Goal: Task Accomplishment & Management: Use online tool/utility

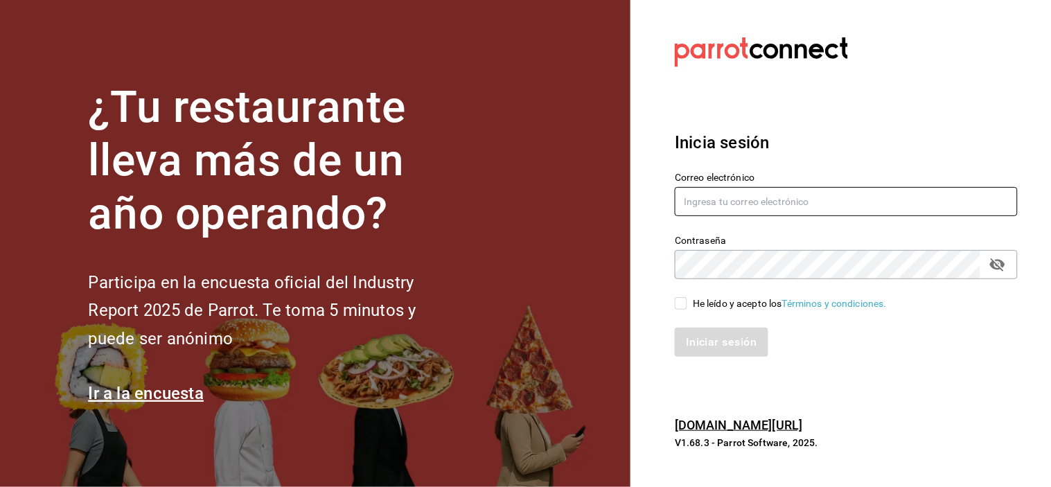
type input "grifitth@platoexpress.com"
click at [679, 296] on label "He leído y acepto los Términos y condiciones." at bounding box center [780, 303] width 212 height 15
click at [679, 297] on input "He leído y acepto los Términos y condiciones." at bounding box center [680, 303] width 12 height 12
checkbox input "true"
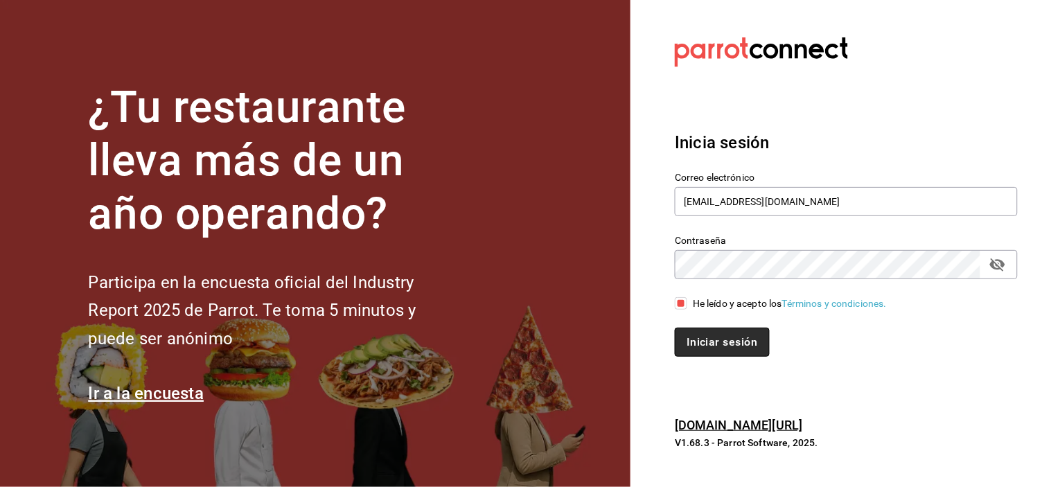
click at [698, 333] on button "Iniciar sesión" at bounding box center [721, 342] width 94 height 29
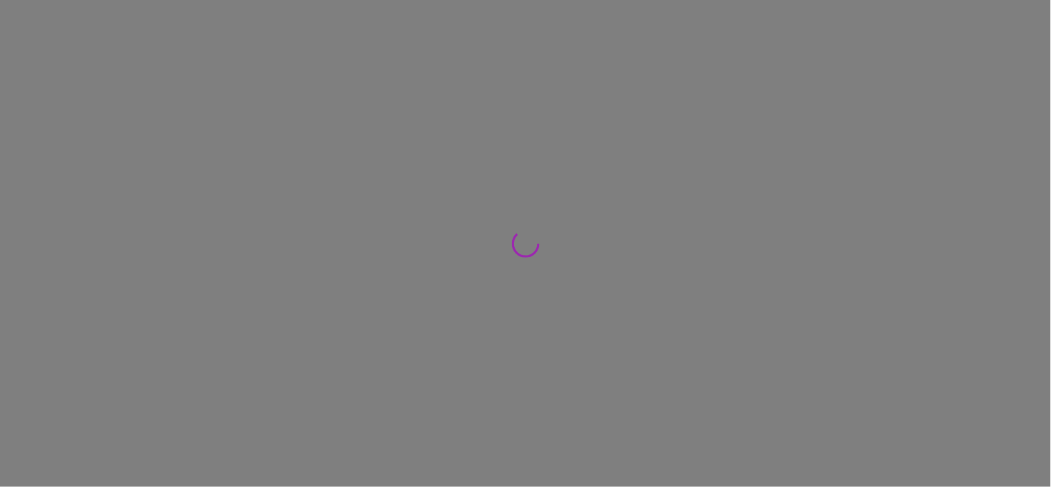
click button "Ventas"
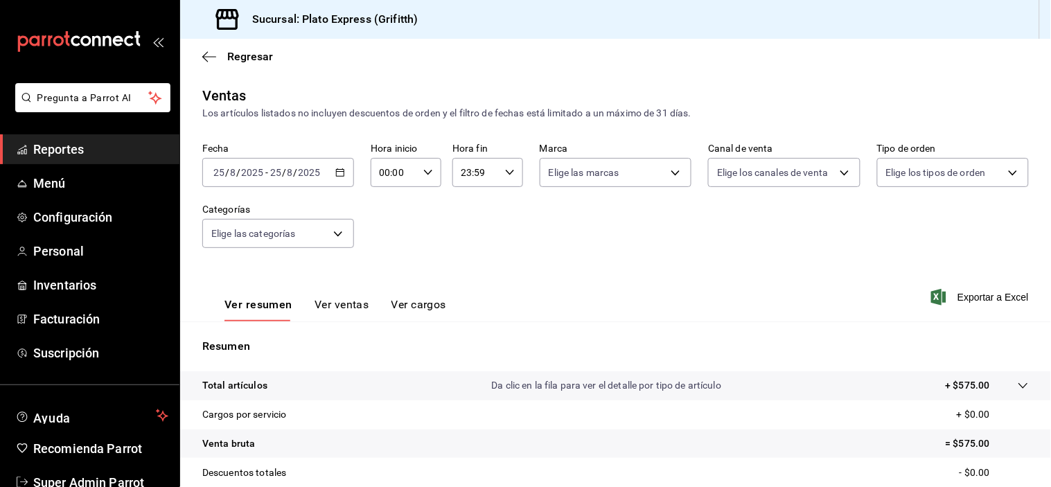
click at [340, 175] on icon "button" at bounding box center [340, 173] width 10 height 10
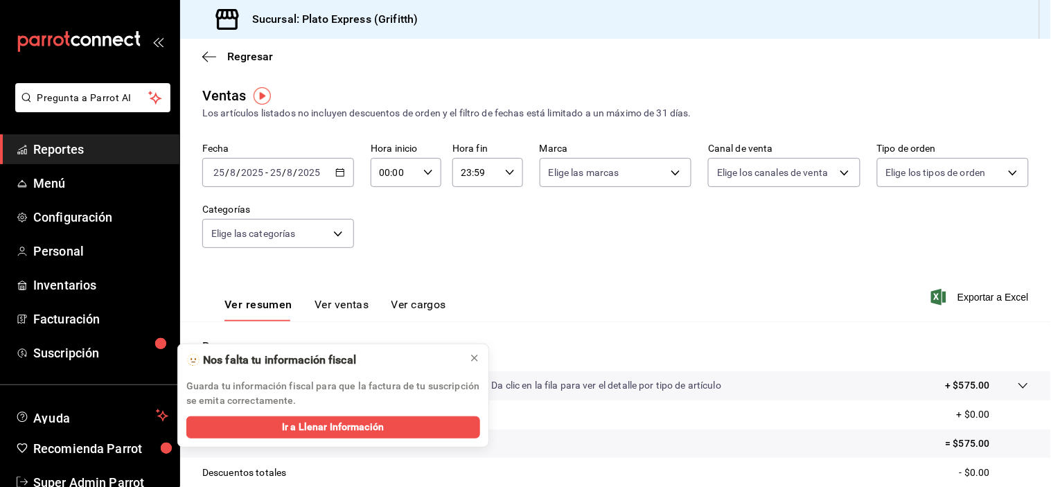
click at [343, 184] on div "[DATE] [DATE] - [DATE] [DATE]" at bounding box center [278, 172] width 152 height 29
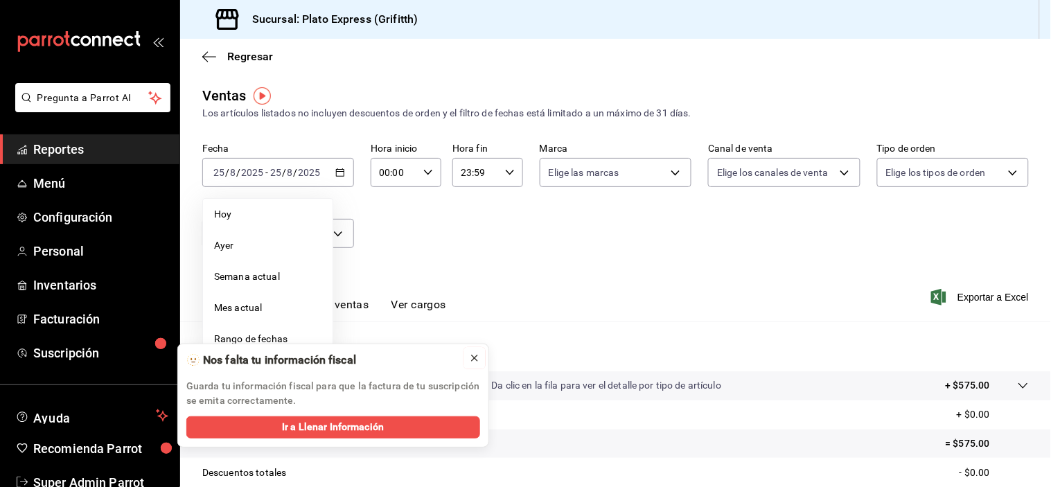
click at [467, 355] on button at bounding box center [474, 358] width 22 height 22
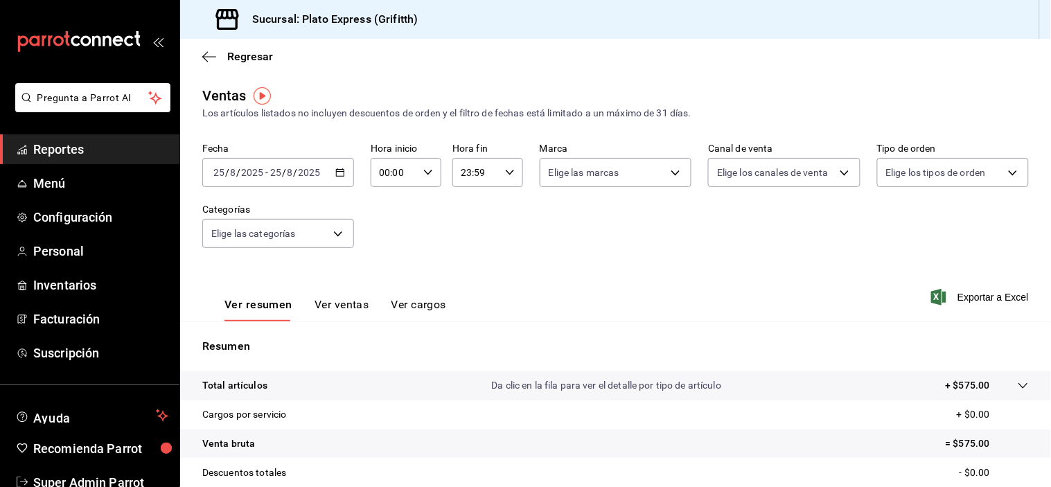
click at [332, 175] on div "[DATE] [DATE] - [DATE] [DATE]" at bounding box center [278, 172] width 152 height 29
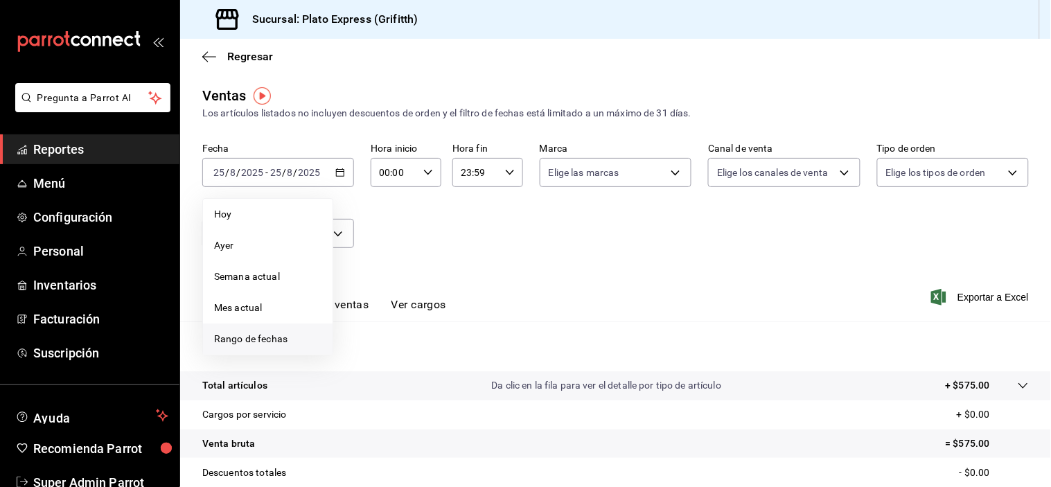
click at [267, 330] on li "Rango de fechas" at bounding box center [267, 338] width 129 height 31
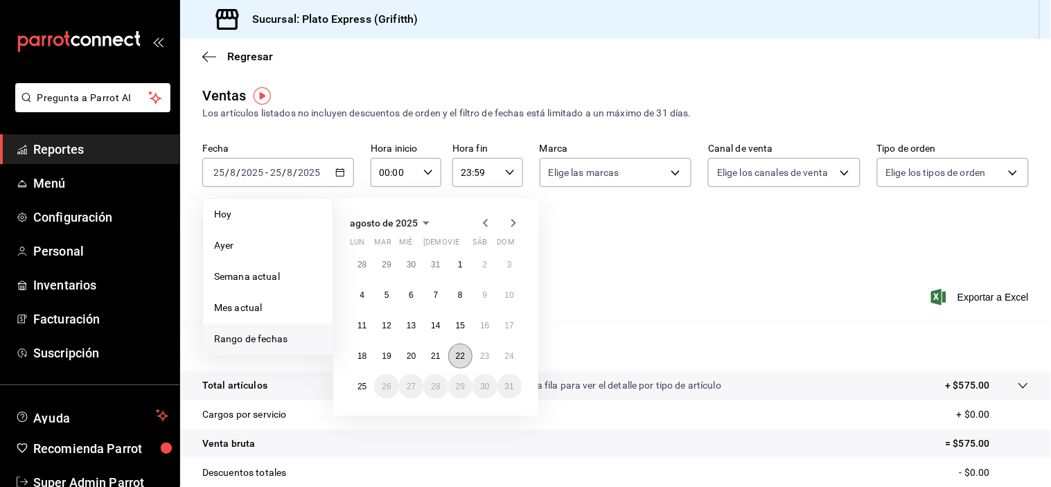
click at [459, 361] on button "22" at bounding box center [460, 355] width 24 height 25
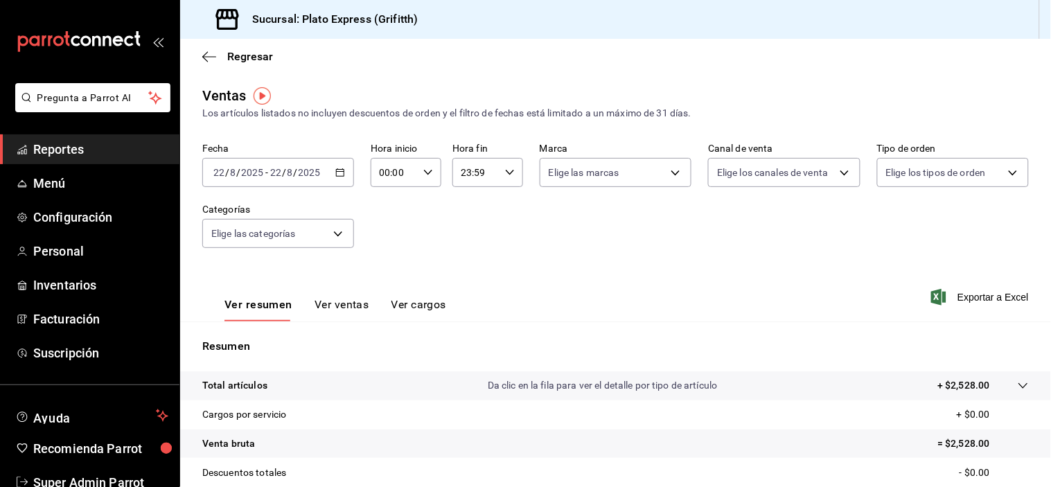
click at [431, 178] on div "00:00 Hora inicio" at bounding box center [405, 172] width 71 height 29
click at [388, 269] on button "02" at bounding box center [385, 275] width 29 height 28
click at [388, 267] on span "09" at bounding box center [385, 261] width 12 height 11
type input "09:00"
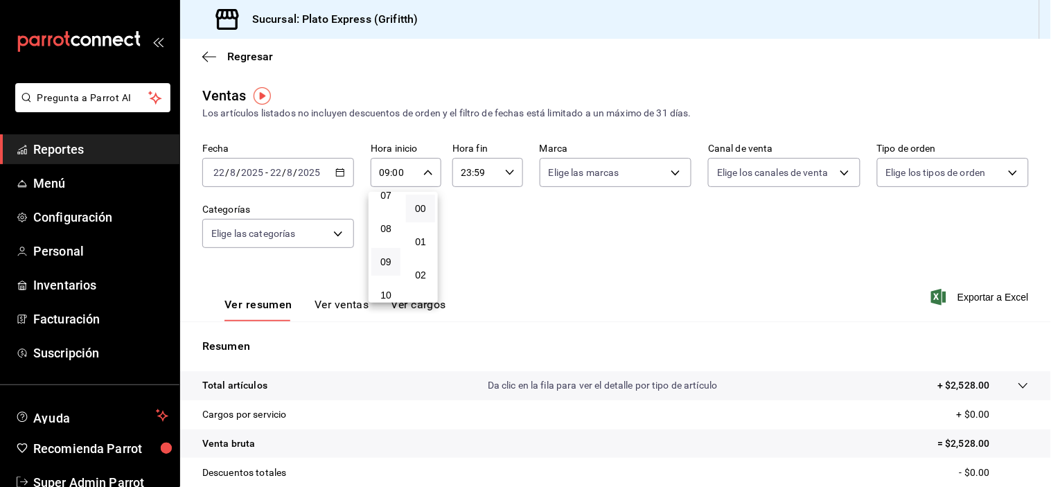
click at [342, 306] on div at bounding box center [525, 243] width 1051 height 487
click at [342, 307] on button "Ver ventas" at bounding box center [341, 310] width 55 height 24
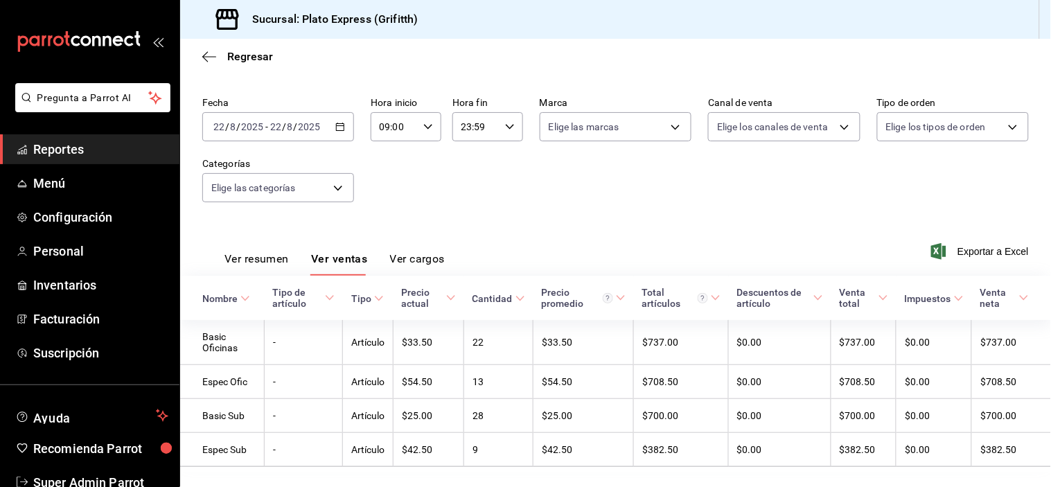
scroll to position [79, 0]
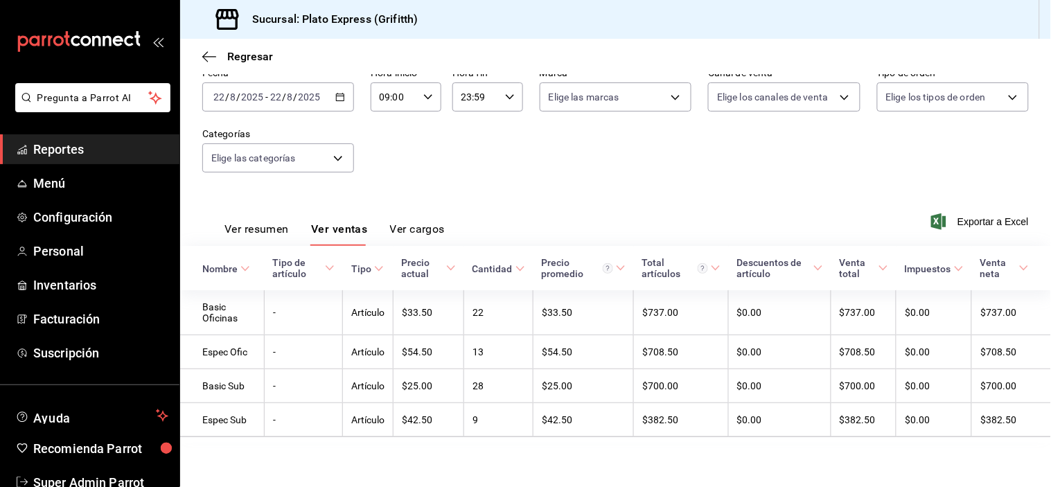
click at [347, 95] on div "[DATE] [DATE] - [DATE] [DATE]" at bounding box center [278, 96] width 152 height 29
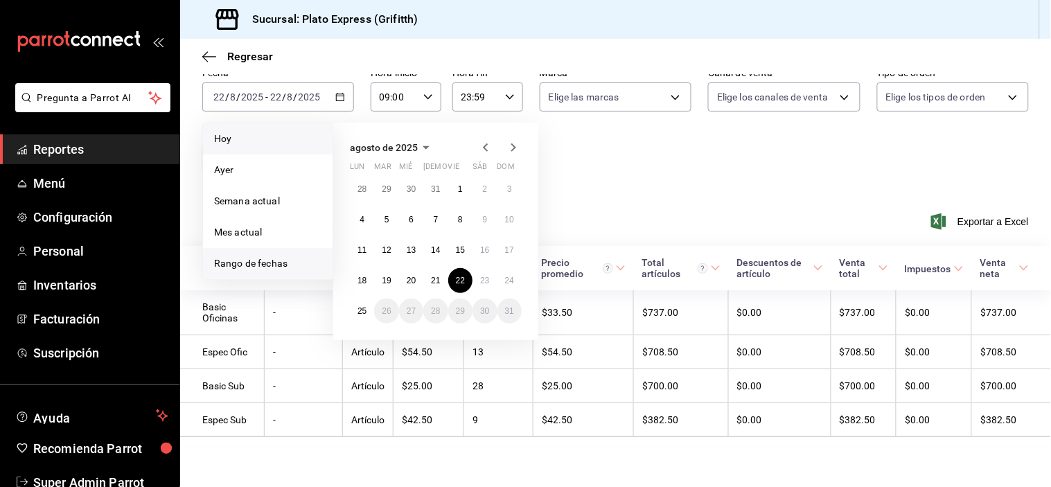
click at [262, 136] on span "Hoy" at bounding box center [267, 139] width 107 height 15
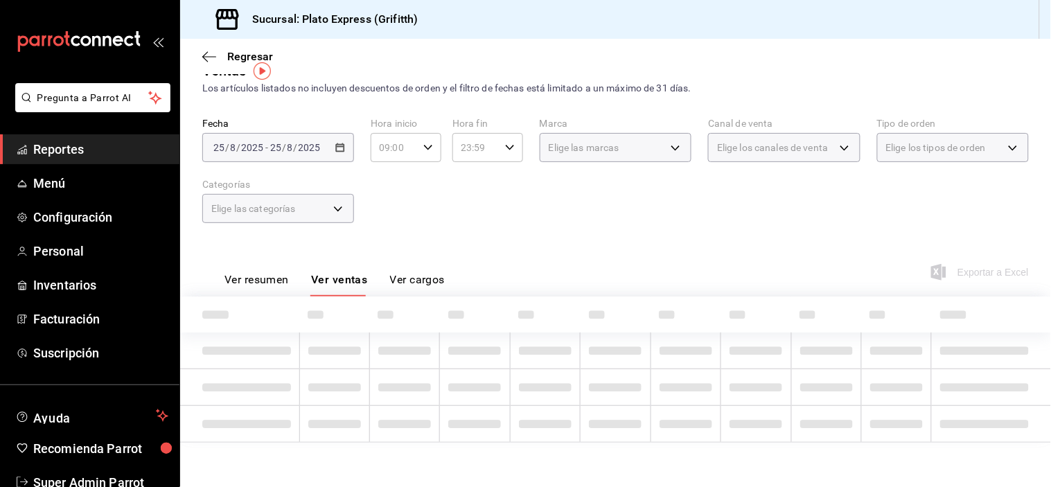
scroll to position [79, 0]
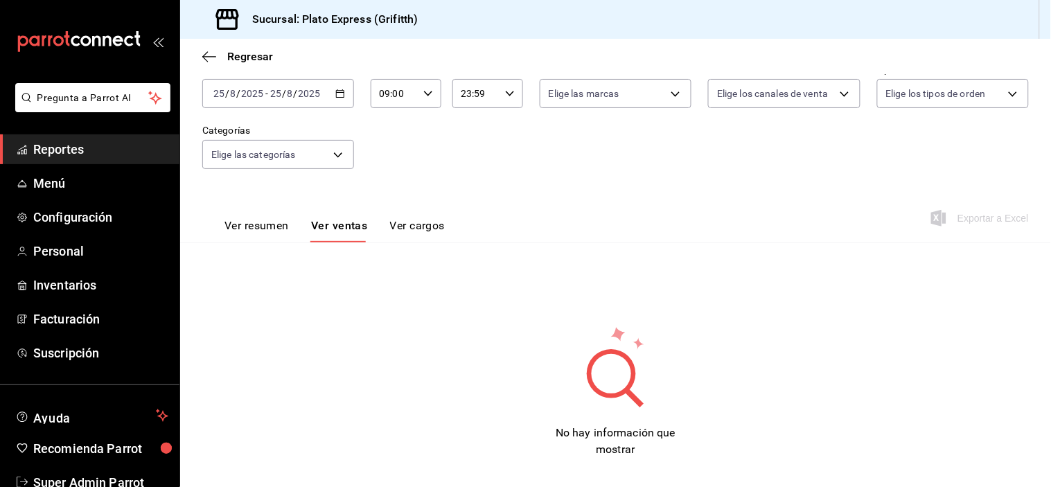
click at [418, 100] on div "09:00 Hora inicio" at bounding box center [405, 93] width 71 height 29
click at [383, 118] on button "09" at bounding box center [385, 119] width 29 height 28
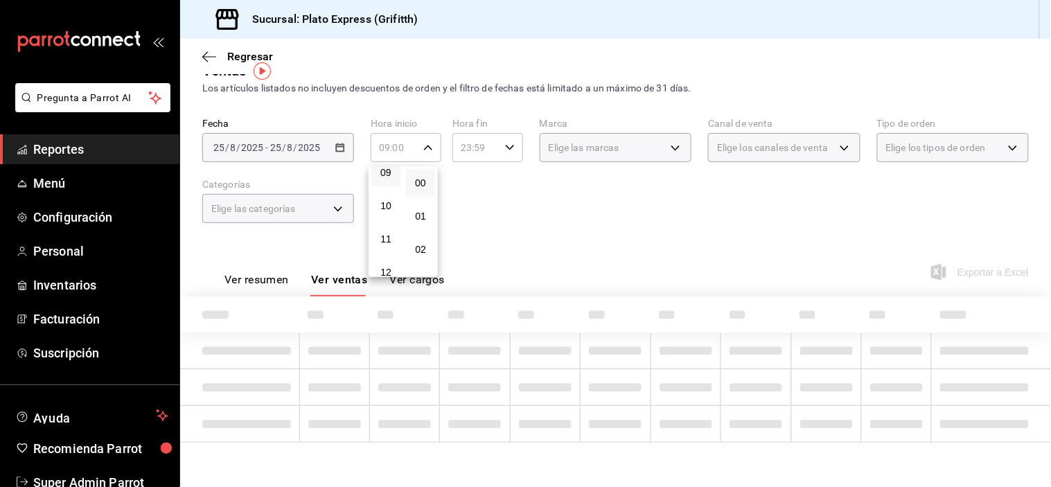
scroll to position [187, 0]
click at [383, 118] on div "00 01 02 03 04 05 06 07 08 09 10 11 12 13 14 15 16 17 18 19 20 21 22 23 00 01 0…" at bounding box center [525, 245] width 1051 height 483
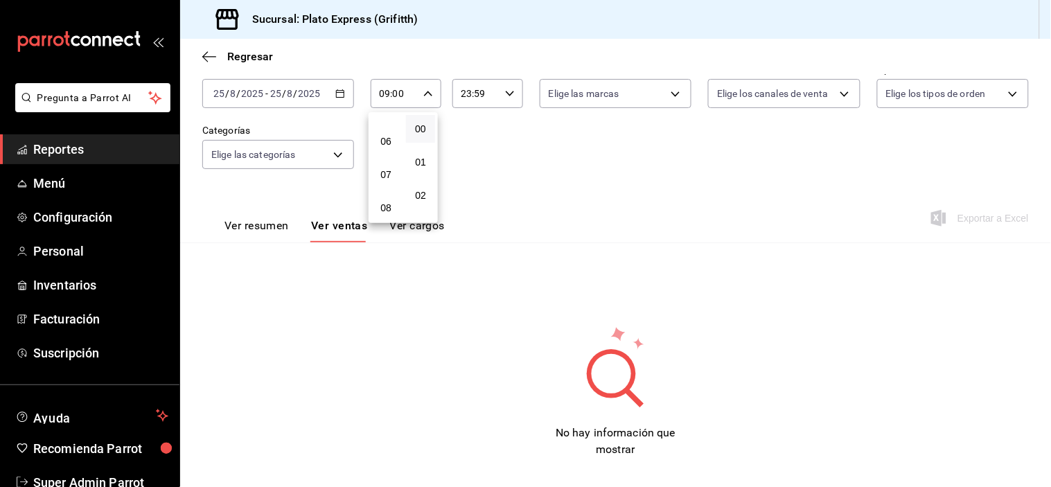
scroll to position [79, 0]
click at [383, 140] on button "06" at bounding box center [385, 141] width 29 height 28
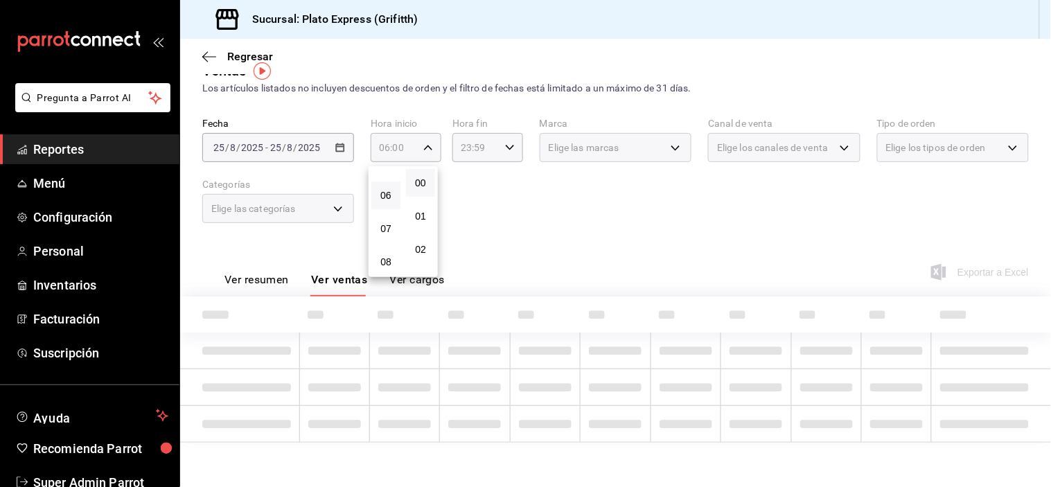
scroll to position [25, 0]
click at [521, 199] on div at bounding box center [525, 243] width 1051 height 487
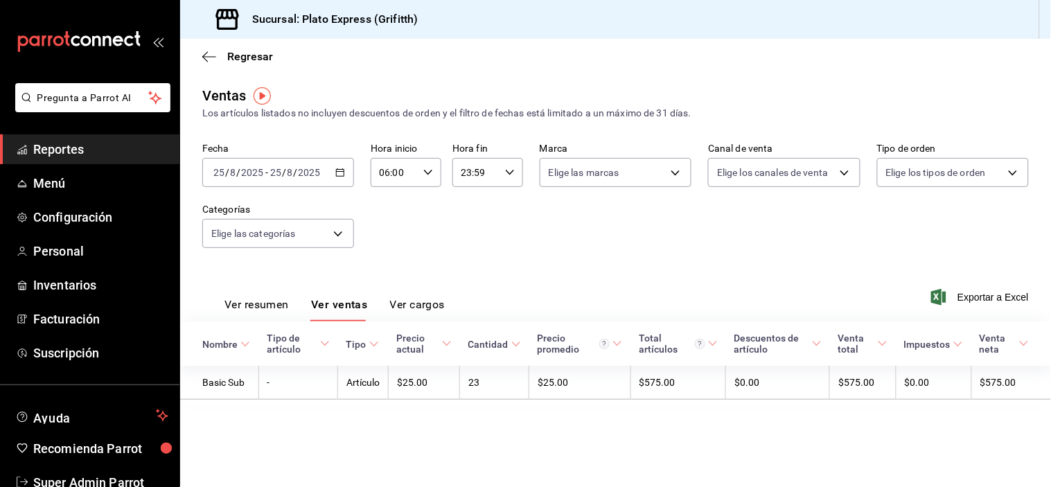
scroll to position [0, 0]
click at [279, 303] on button "Ver resumen" at bounding box center [256, 310] width 64 height 24
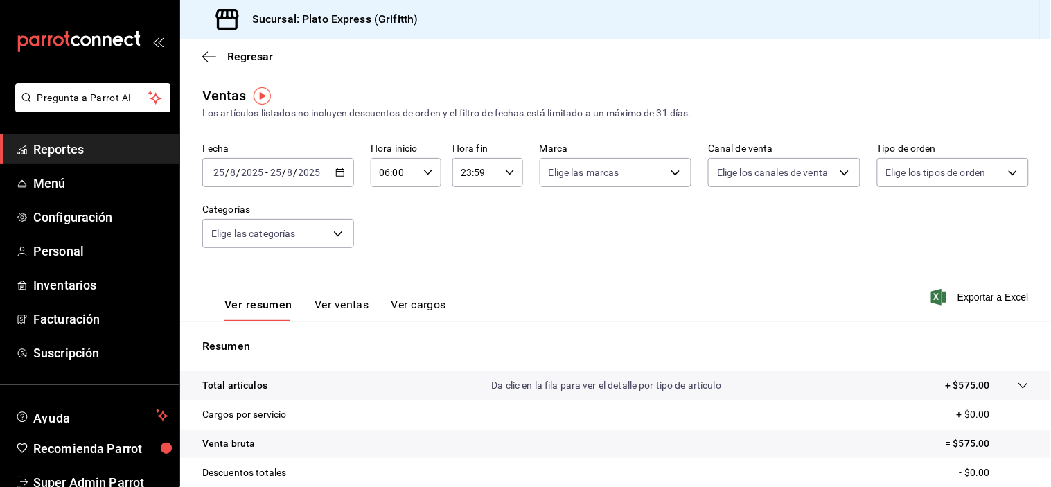
click at [429, 179] on div "06:00 Hora inicio" at bounding box center [405, 172] width 71 height 29
click at [385, 237] on span "07" at bounding box center [385, 234] width 12 height 11
type input "07:00"
click at [425, 278] on div "00 01 02 03 04 05 06 07 08 09 10 11 12 13 14 15 16 17 18 19 20 21 22 23 24 25 2…" at bounding box center [420, 247] width 35 height 111
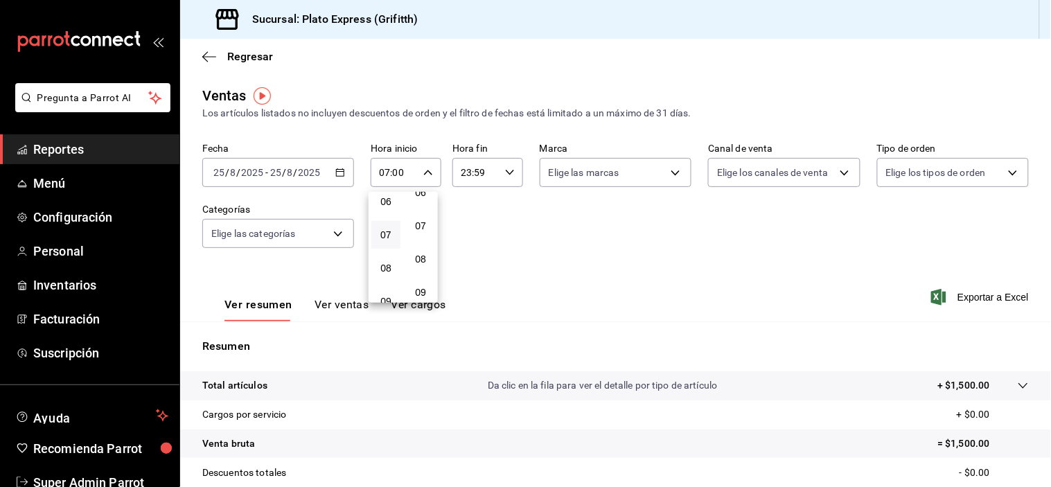
scroll to position [246, 0]
click at [425, 267] on span "09" at bounding box center [420, 261] width 12 height 11
type input "07:09"
click at [331, 310] on div at bounding box center [525, 243] width 1051 height 487
click at [332, 312] on button "Ver ventas" at bounding box center [341, 310] width 55 height 24
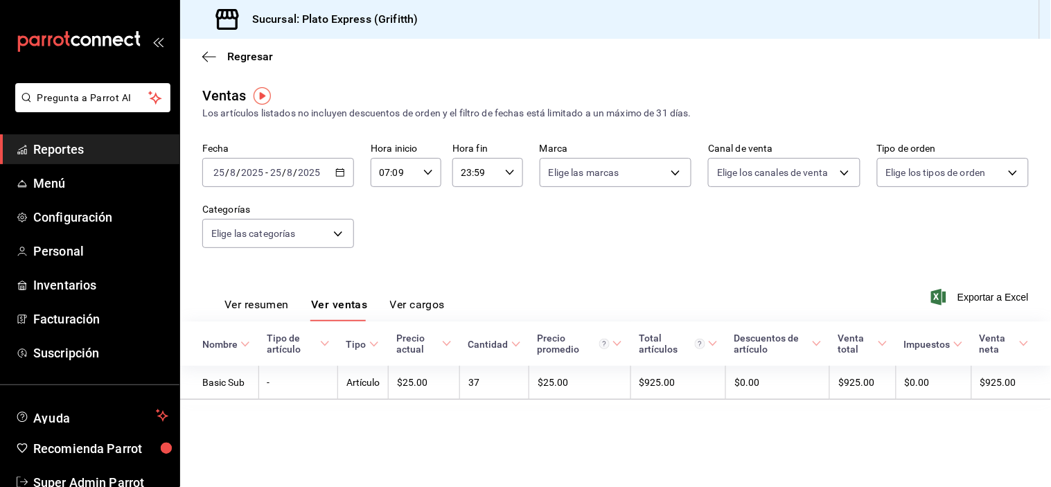
click at [339, 175] on icon "button" at bounding box center [340, 173] width 10 height 10
click at [511, 211] on div "Fecha [DATE] [DATE] - [DATE] [DATE] Hora inicio 07:09 Hora inicio Hora fin 23:5…" at bounding box center [615, 204] width 826 height 122
click at [111, 153] on span "Reportes" at bounding box center [100, 149] width 135 height 19
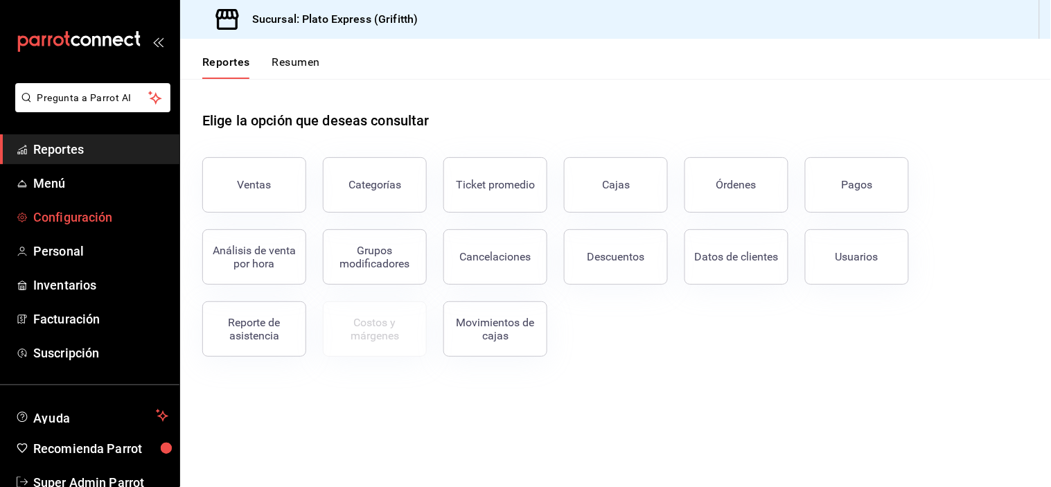
click at [116, 215] on span "Configuración" at bounding box center [100, 217] width 135 height 19
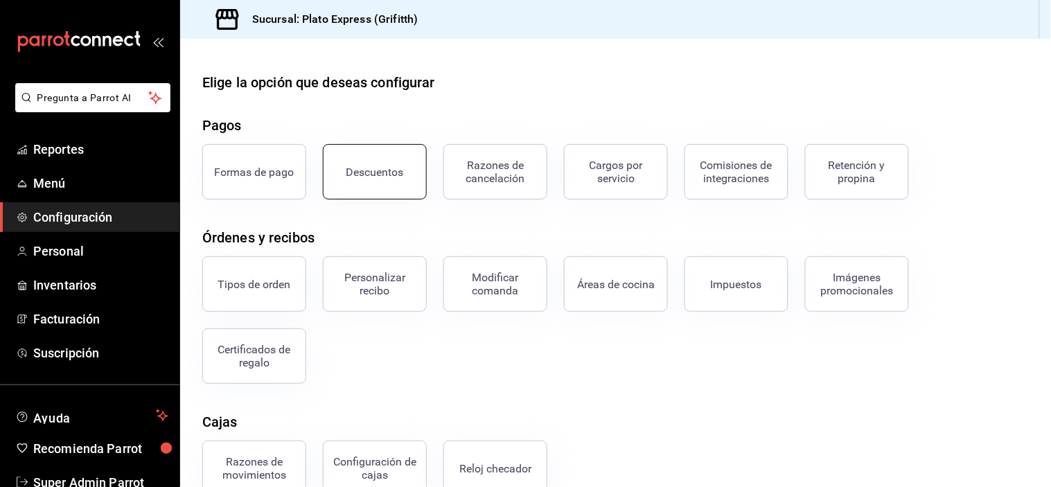
click at [377, 174] on div "Descuentos" at bounding box center [374, 172] width 57 height 13
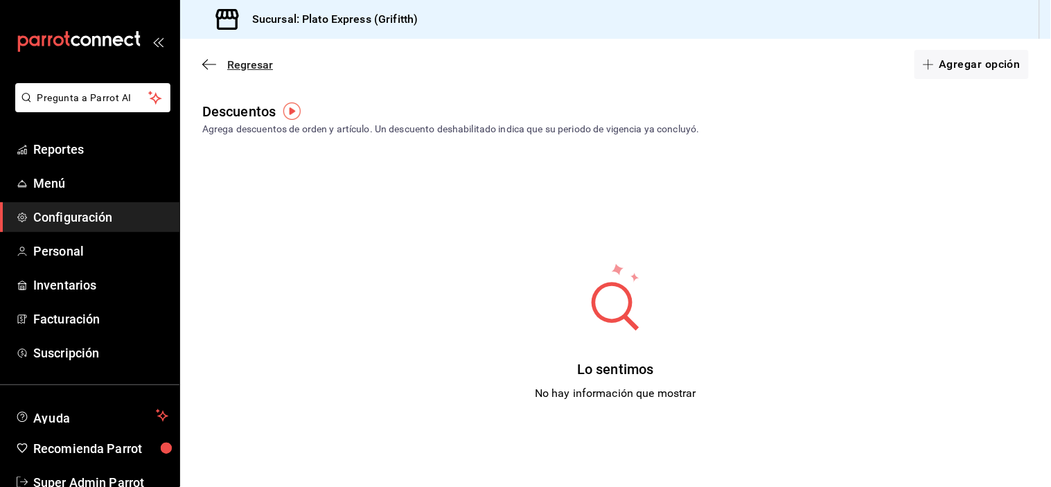
click at [204, 70] on icon "button" at bounding box center [209, 64] width 14 height 12
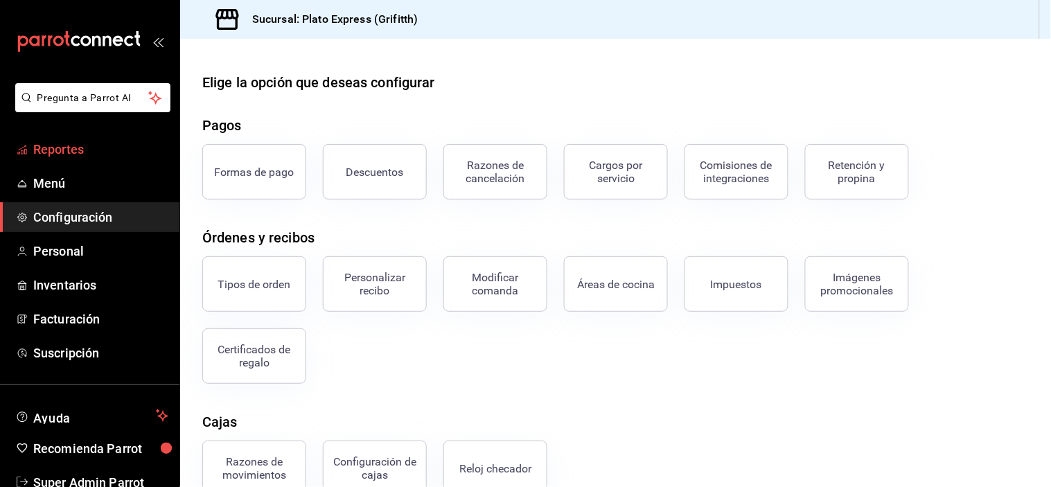
click at [112, 135] on link "Reportes" at bounding box center [89, 149] width 179 height 30
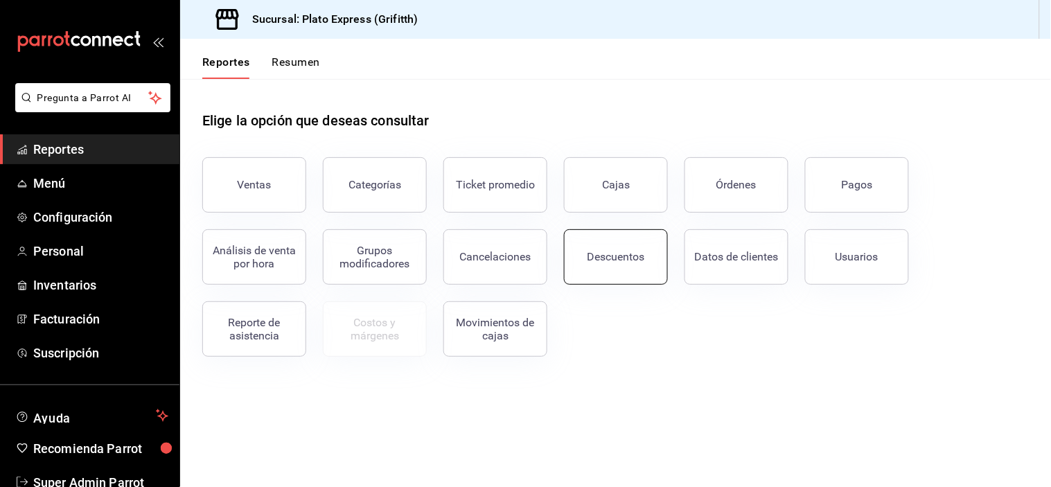
click at [630, 278] on button "Descuentos" at bounding box center [616, 256] width 104 height 55
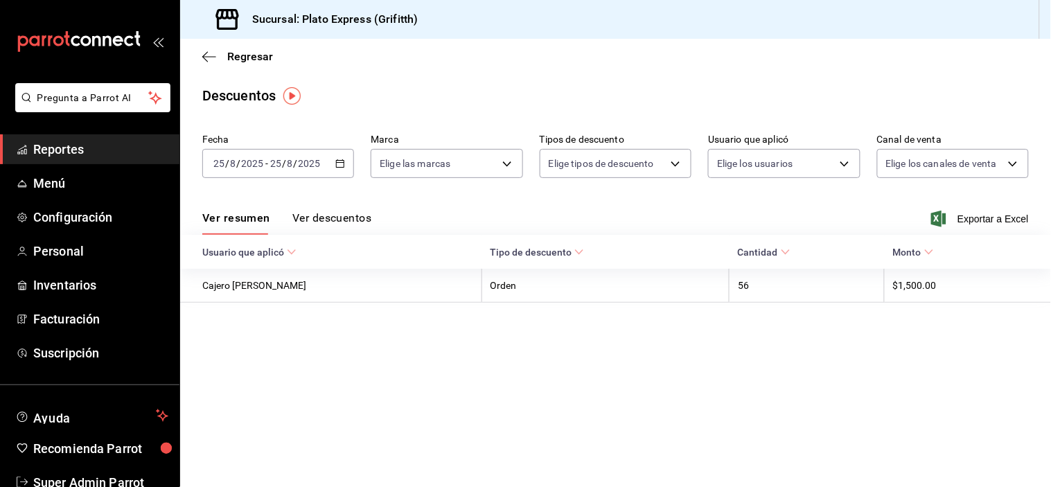
click at [341, 170] on div "[DATE] [DATE] - [DATE] [DATE]" at bounding box center [278, 163] width 152 height 29
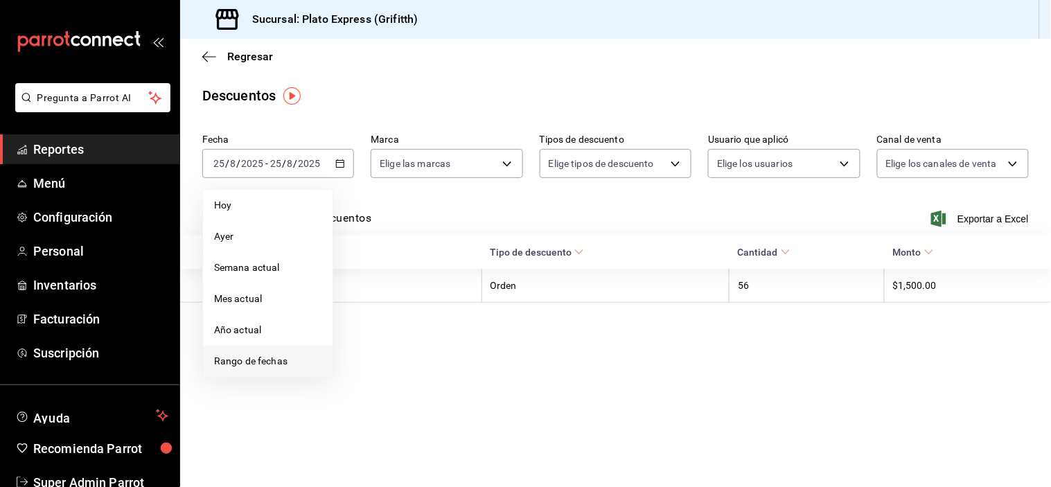
click at [244, 368] on li "Rango de fechas" at bounding box center [267, 361] width 129 height 31
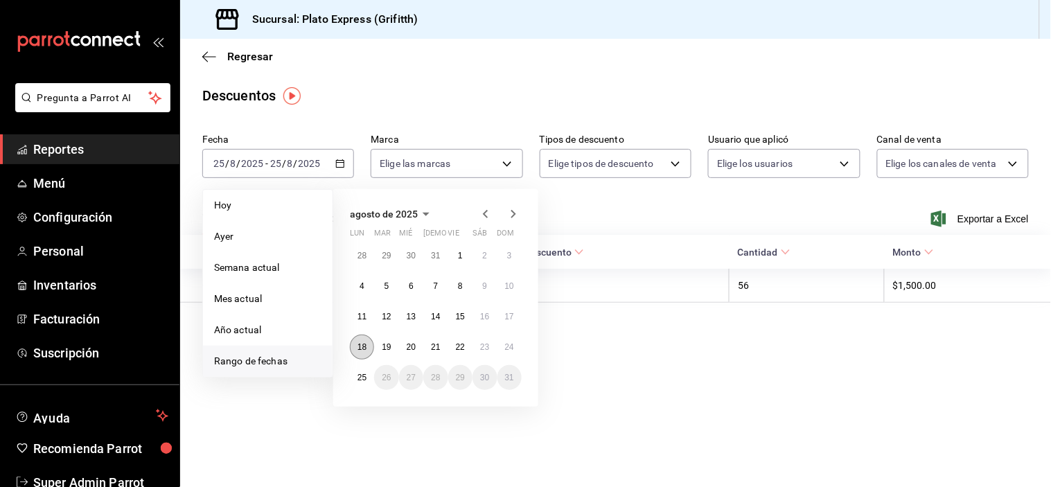
click at [360, 348] on abbr "18" at bounding box center [361, 347] width 9 height 10
click at [361, 386] on button "25" at bounding box center [362, 377] width 24 height 25
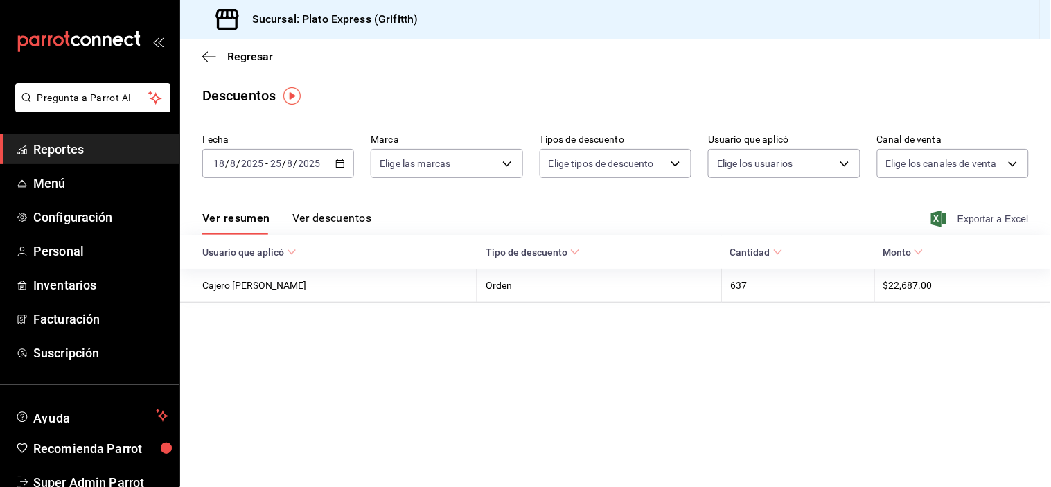
click at [973, 226] on span "Exportar a Excel" at bounding box center [980, 219] width 95 height 17
